Goal: Task Accomplishment & Management: Use online tool/utility

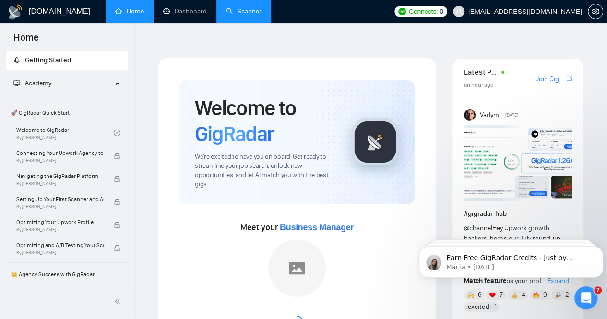
click at [251, 13] on link "Scanner" at bounding box center [244, 11] width 36 height 8
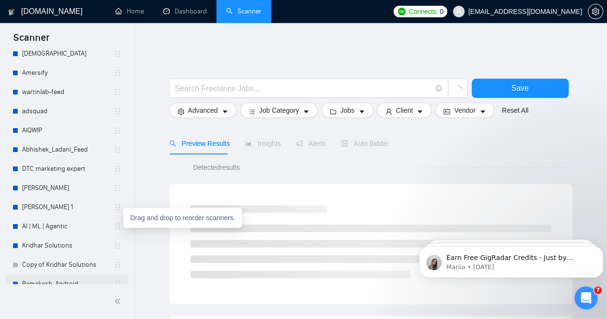
scroll to position [293, 0]
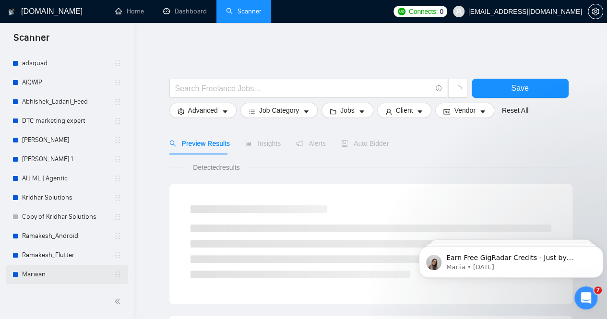
click at [45, 273] on link "Marwan" at bounding box center [68, 274] width 92 height 19
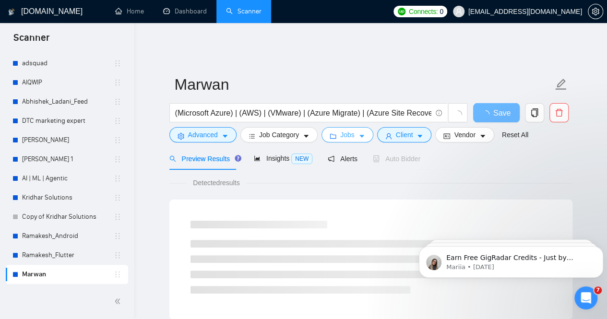
click at [360, 135] on icon "caret-down" at bounding box center [362, 136] width 5 height 3
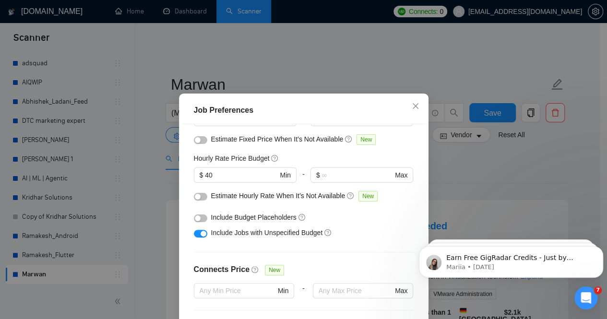
scroll to position [144, 0]
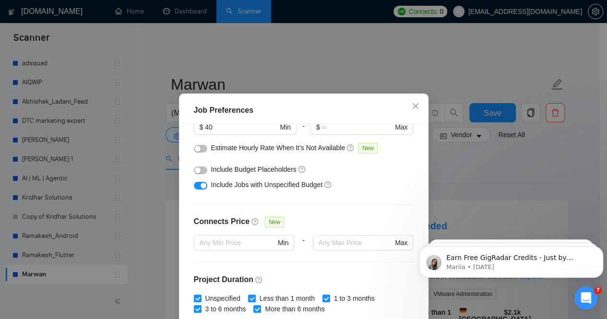
click at [197, 171] on button "button" at bounding box center [200, 171] width 13 height 8
click at [200, 150] on button "button" at bounding box center [200, 149] width 13 height 8
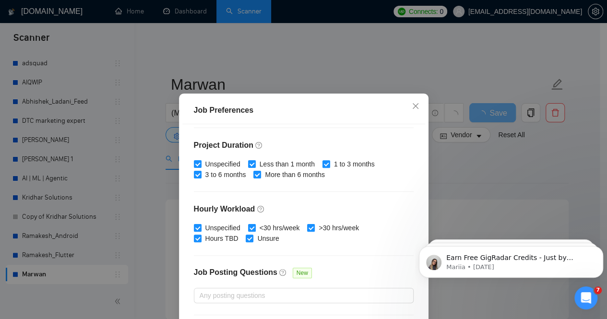
scroll to position [317, 0]
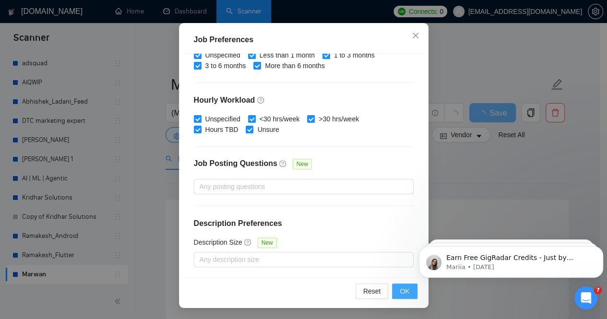
click at [400, 289] on span "OK" at bounding box center [405, 291] width 10 height 11
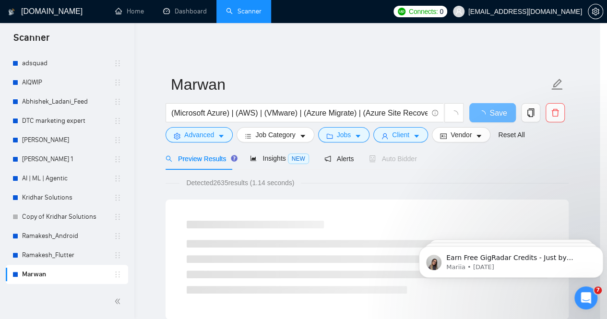
scroll to position [35, 0]
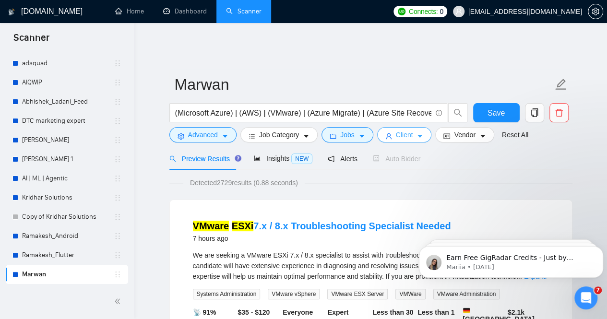
click at [417, 133] on icon "caret-down" at bounding box center [420, 136] width 7 height 7
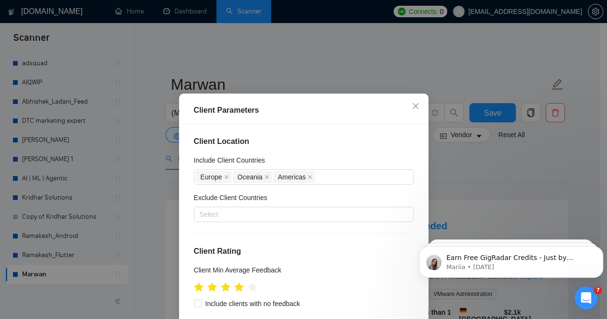
click at [481, 158] on div "Client Parameters Client Location Include Client Countries [GEOGRAPHIC_DATA] [G…" at bounding box center [303, 159] width 607 height 319
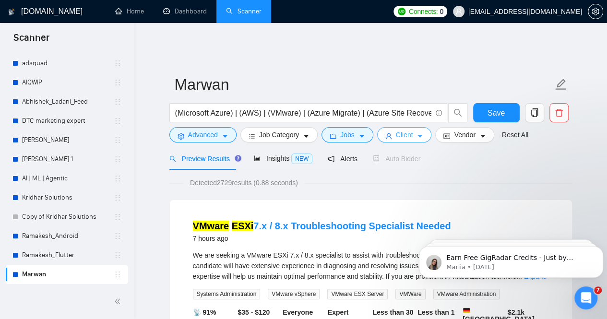
click at [405, 131] on span "Client" at bounding box center [404, 135] width 17 height 11
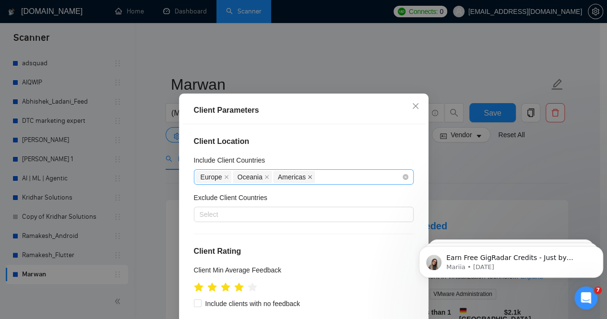
click at [308, 179] on icon "close" at bounding box center [310, 177] width 5 height 5
click at [264, 180] on span at bounding box center [266, 177] width 5 height 11
click at [224, 177] on icon "close" at bounding box center [226, 177] width 5 height 5
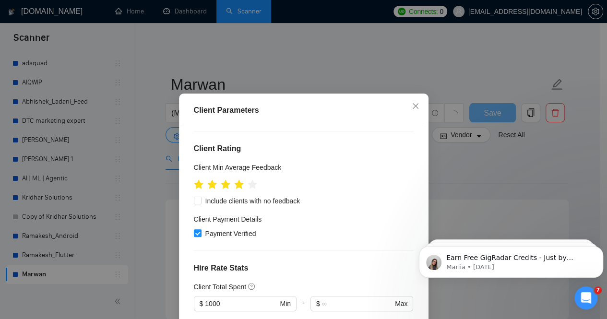
scroll to position [48, 0]
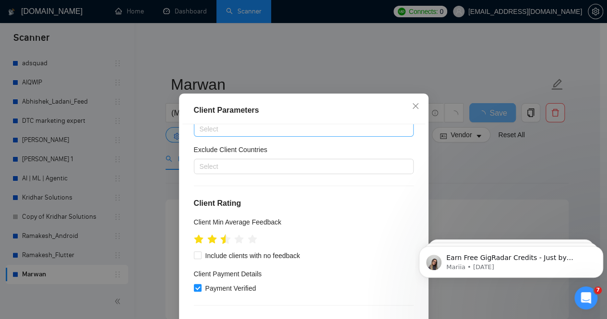
click at [221, 239] on icon "star" at bounding box center [225, 239] width 10 height 10
click at [224, 240] on icon "star" at bounding box center [225, 239] width 10 height 10
click at [194, 256] on input "Include clients with no feedback" at bounding box center [197, 255] width 7 height 7
checkbox input "true"
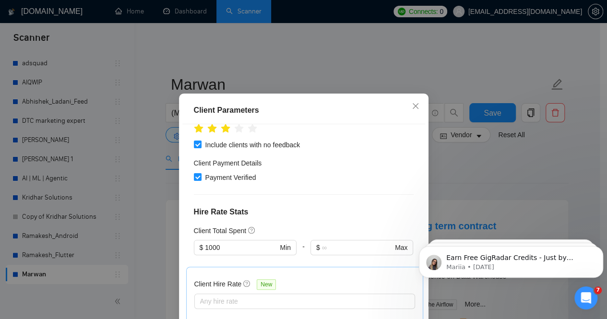
scroll to position [144, 0]
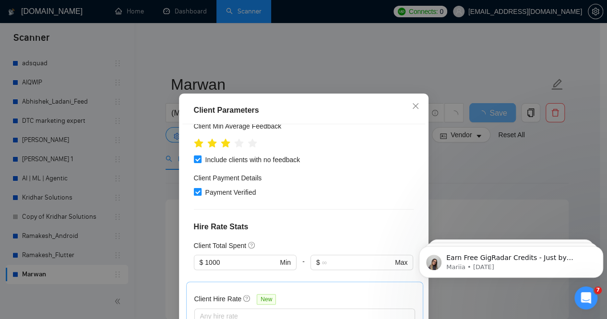
click at [194, 192] on input "Payment Verified" at bounding box center [197, 191] width 7 height 7
checkbox input "false"
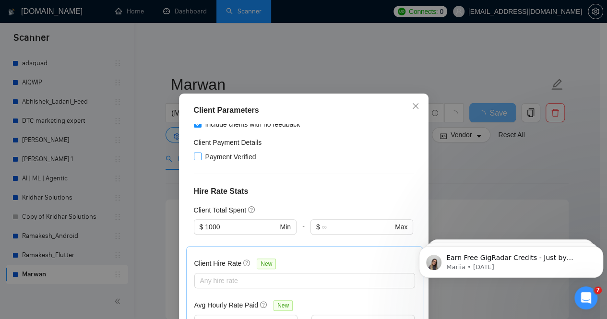
scroll to position [192, 0]
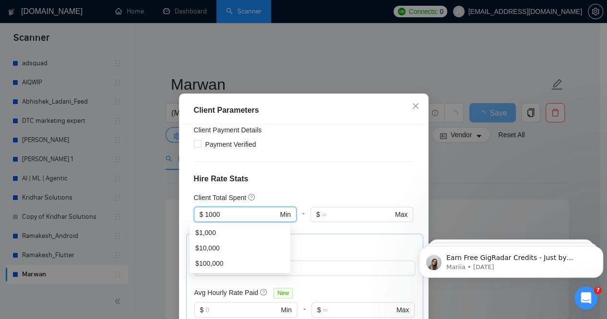
drag, startPoint x: 235, startPoint y: 216, endPoint x: 174, endPoint y: 211, distance: 61.1
click at [174, 211] on div "Client Parameters Client Location Include Client Countries Select Exclude Clien…" at bounding box center [303, 159] width 607 height 319
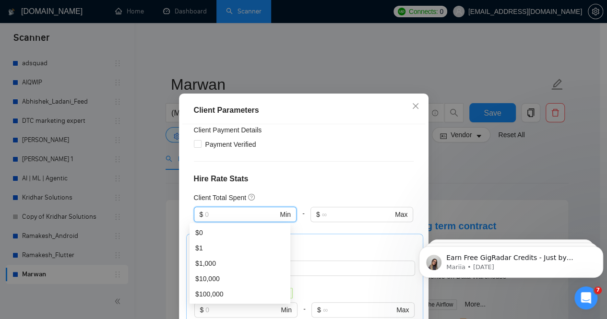
click at [306, 188] on div "Client Location Include Client Countries Select Exclude Client Countries Select…" at bounding box center [303, 236] width 243 height 224
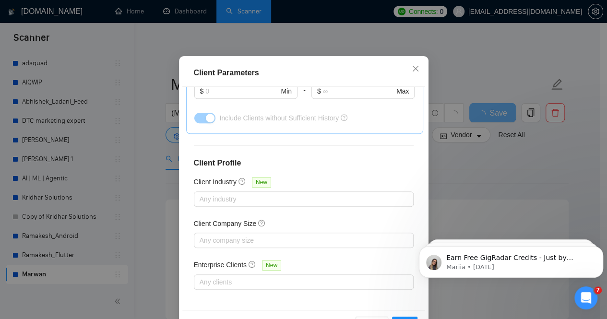
scroll to position [71, 0]
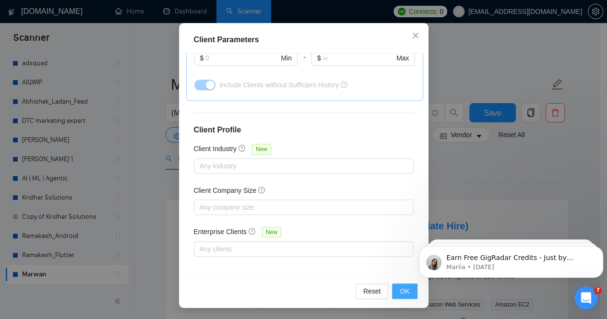
click at [404, 287] on span "OK" at bounding box center [405, 291] width 10 height 11
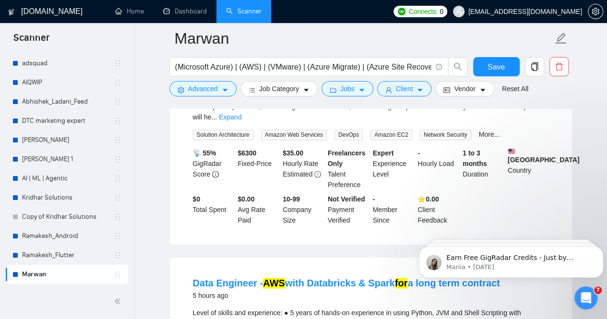
scroll to position [672, 0]
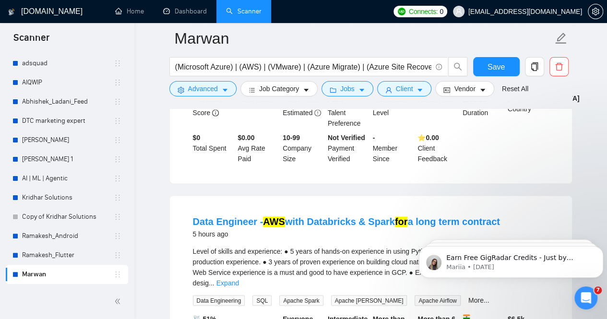
drag, startPoint x: 348, startPoint y: 192, endPoint x: 584, endPoint y: 168, distance: 236.5
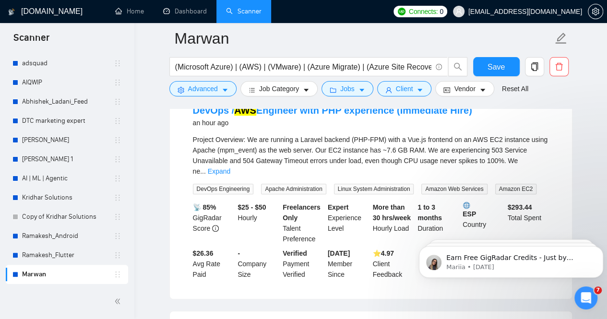
scroll to position [0, 0]
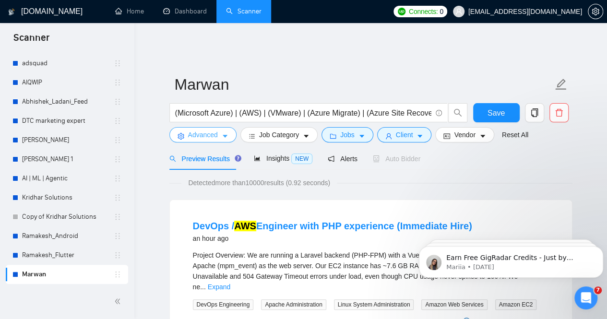
click at [222, 133] on icon "caret-down" at bounding box center [225, 136] width 7 height 7
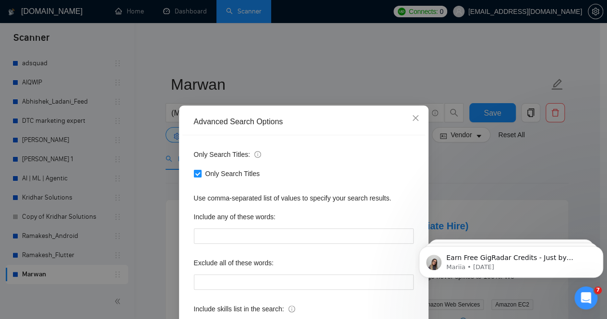
click at [231, 170] on span "Only Search Titles" at bounding box center [233, 173] width 62 height 11
click at [201, 170] on input "Only Search Titles" at bounding box center [197, 173] width 7 height 7
checkbox input "false"
click at [324, 47] on div "Advanced Search Options Only Search Titles: Only Search Titles Use comma-separa…" at bounding box center [303, 159] width 607 height 319
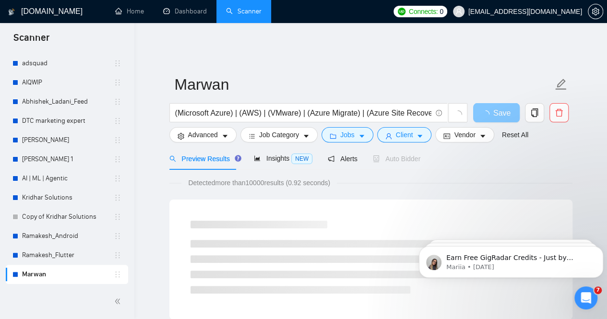
click at [490, 110] on span "loading" at bounding box center [488, 114] width 12 height 8
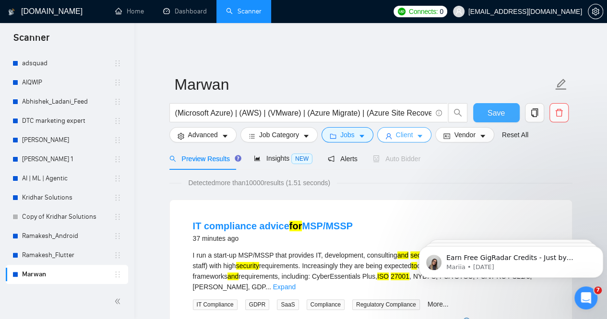
click at [412, 129] on button "Client" at bounding box center [404, 134] width 55 height 15
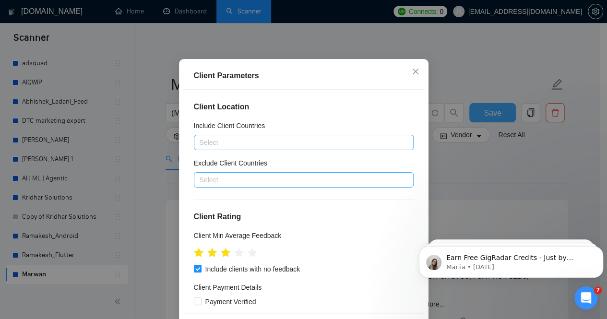
click at [229, 186] on div at bounding box center [298, 180] width 205 height 12
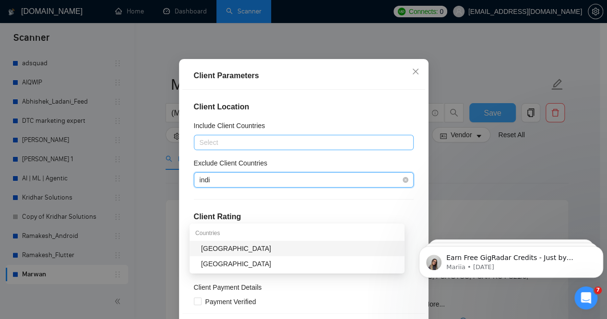
type input "india"
click at [244, 247] on div "[GEOGRAPHIC_DATA]" at bounding box center [300, 248] width 198 height 11
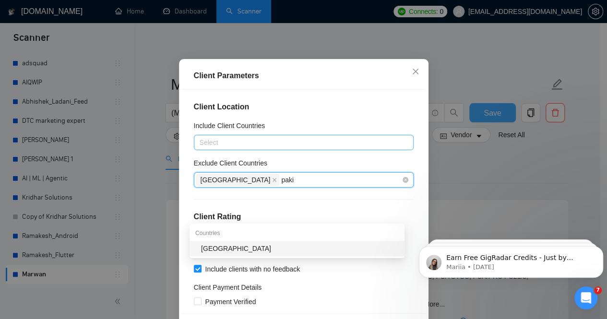
type input "pakis"
click at [209, 250] on div "[GEOGRAPHIC_DATA]" at bounding box center [300, 248] width 198 height 11
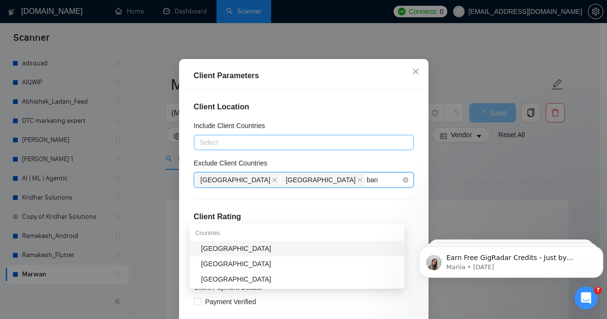
type input "bang"
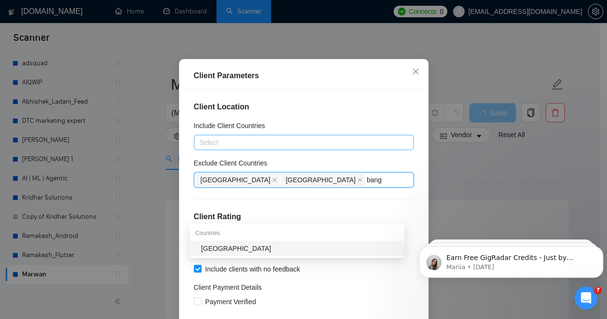
click at [283, 252] on div "[GEOGRAPHIC_DATA]" at bounding box center [300, 248] width 198 height 11
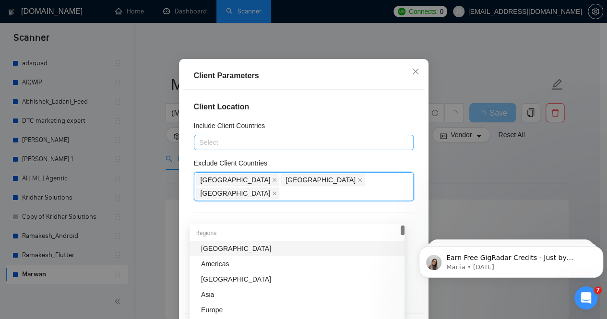
click at [344, 90] on div "Client Parameters" at bounding box center [303, 75] width 243 height 27
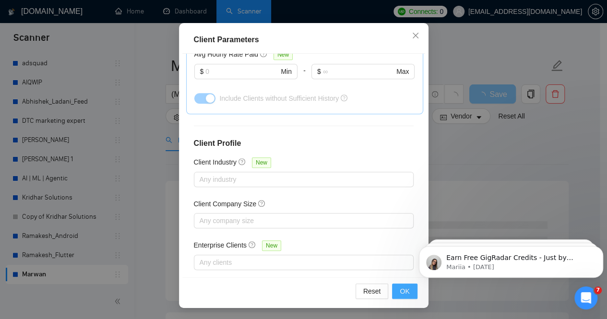
scroll to position [48, 0]
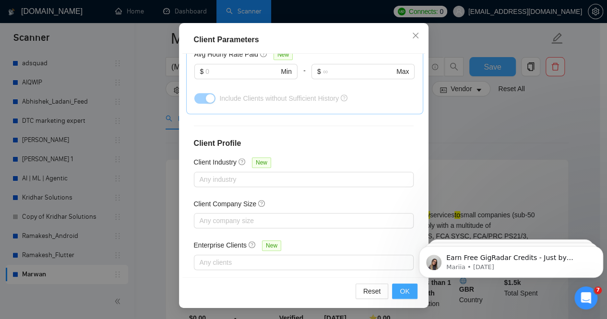
click at [400, 290] on span "OK" at bounding box center [405, 291] width 10 height 11
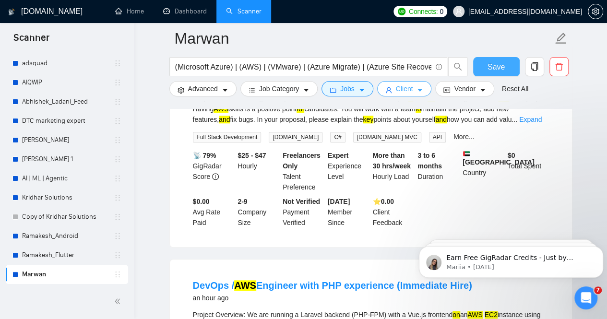
scroll to position [384, 0]
